Goal: Find specific page/section: Find specific page/section

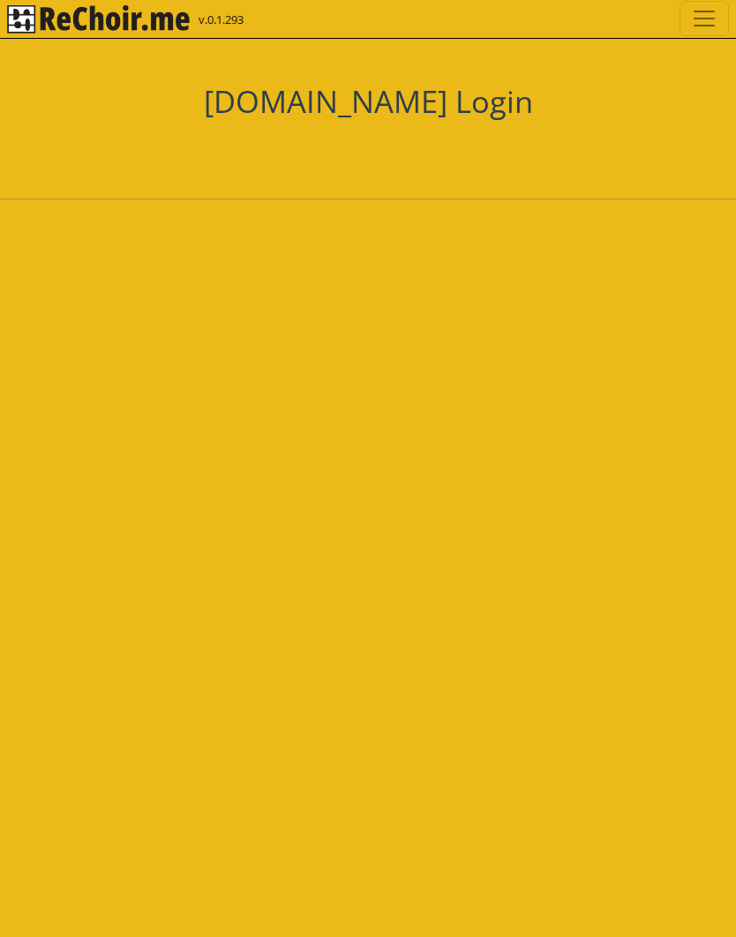
click at [364, 161] on div "Zaloguj się przez Google. Otwiera się w nowej karcie" at bounding box center [332, 152] width 193 height 39
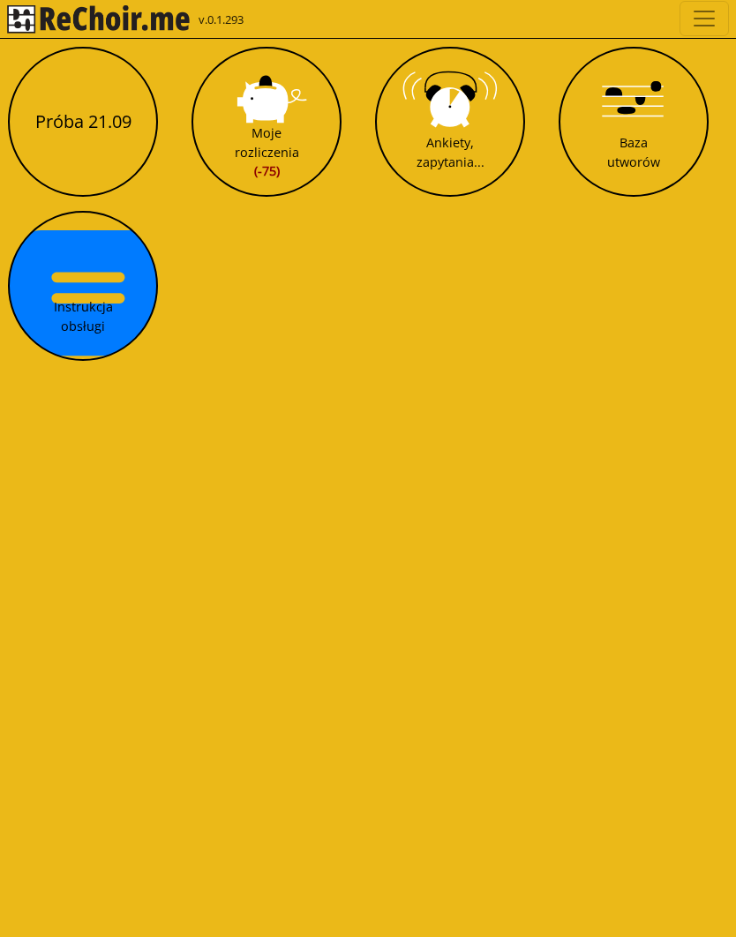
click at [93, 129] on button "Próba 21.09" at bounding box center [83, 122] width 150 height 150
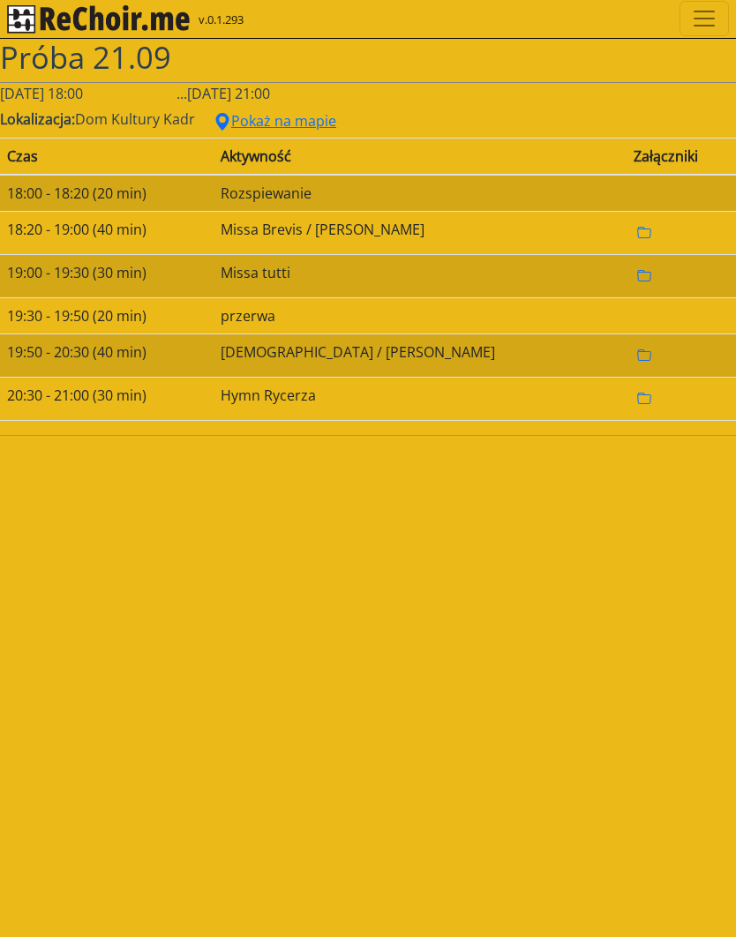
click at [389, 351] on td "[DEMOGRAPHIC_DATA] / [PERSON_NAME]" at bounding box center [420, 355] width 413 height 43
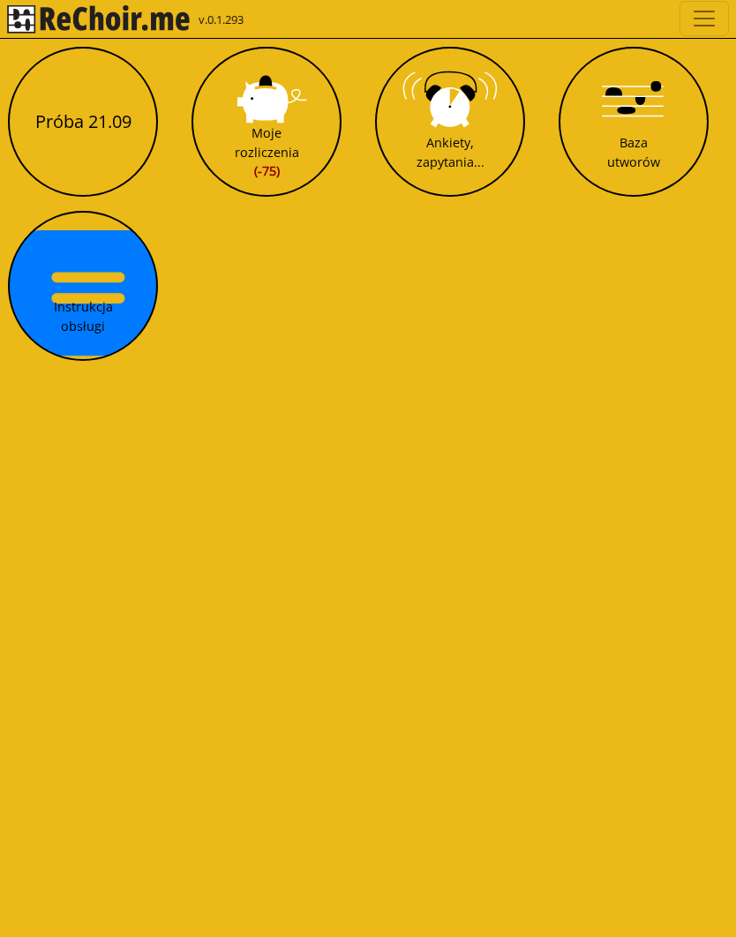
click at [104, 131] on button "Próba 21.09" at bounding box center [83, 122] width 150 height 150
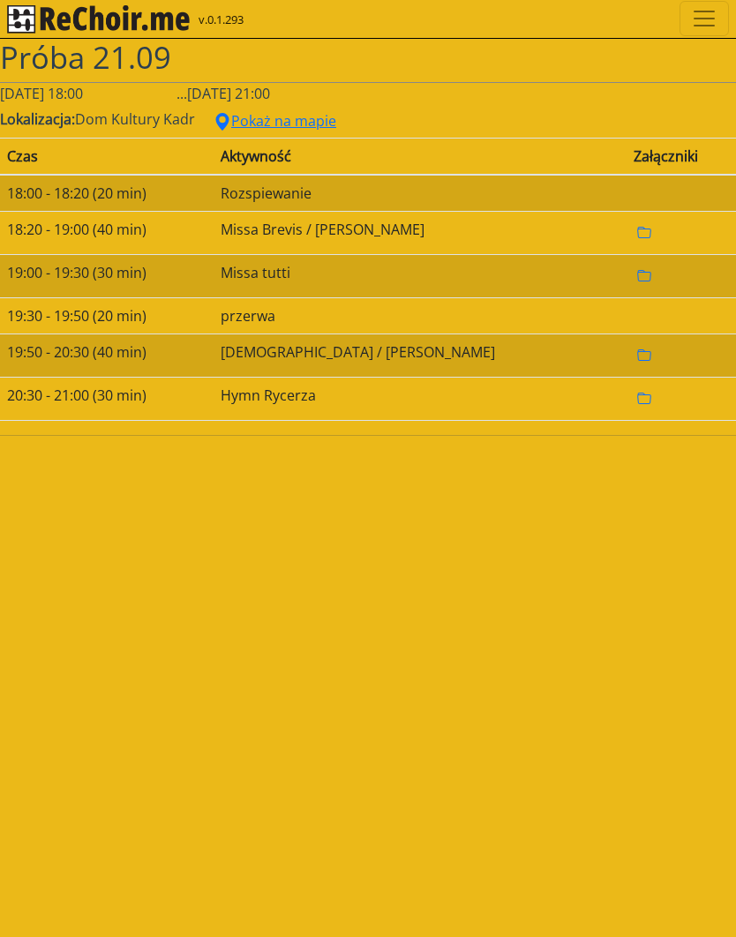
click at [384, 355] on td "[DEMOGRAPHIC_DATA] / [PERSON_NAME]" at bounding box center [420, 355] width 413 height 43
click at [390, 347] on td "[DEMOGRAPHIC_DATA] / [PERSON_NAME]" at bounding box center [420, 355] width 413 height 43
